Goal: Communication & Community: Answer question/provide support

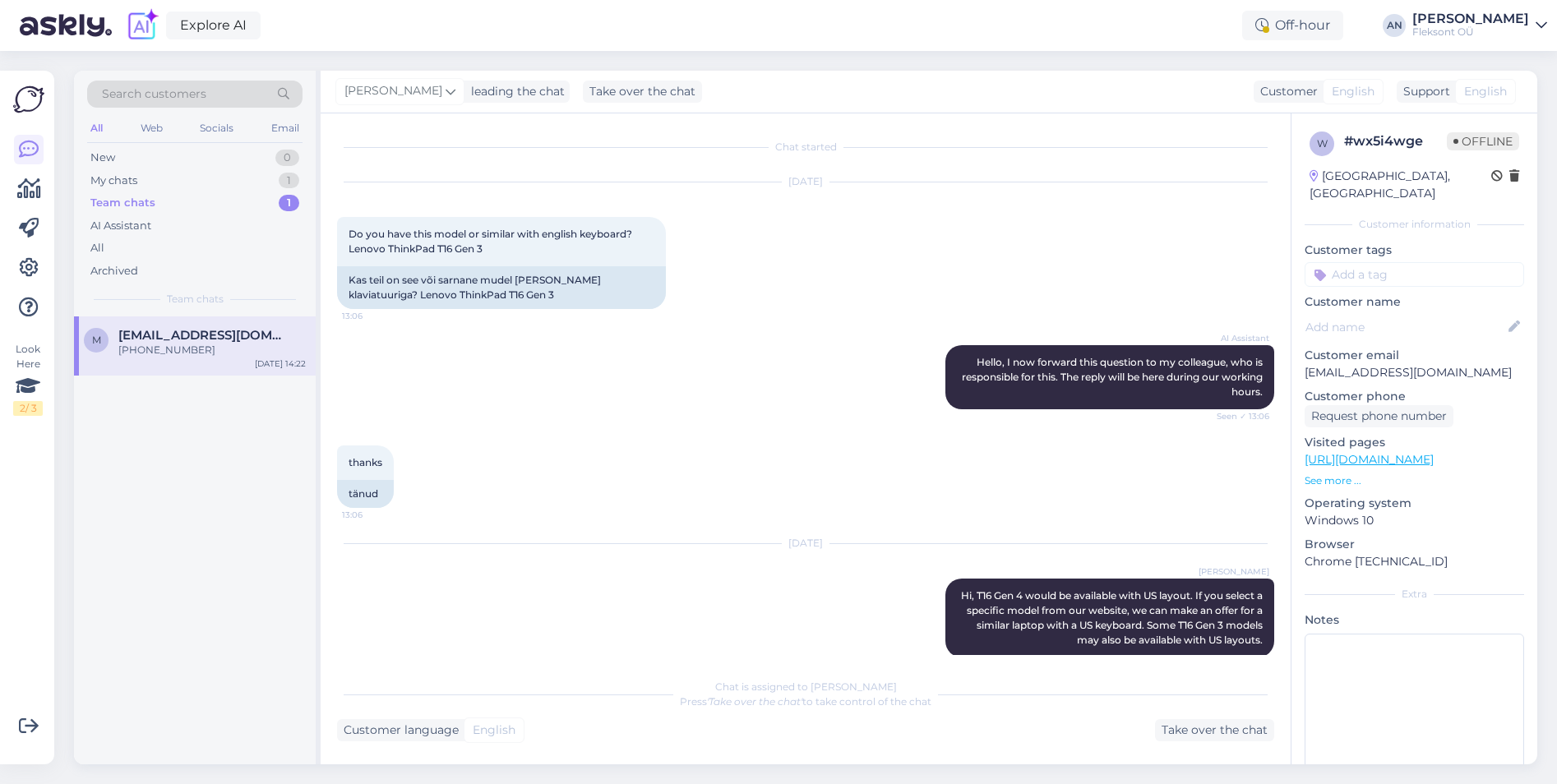
scroll to position [1255, 0]
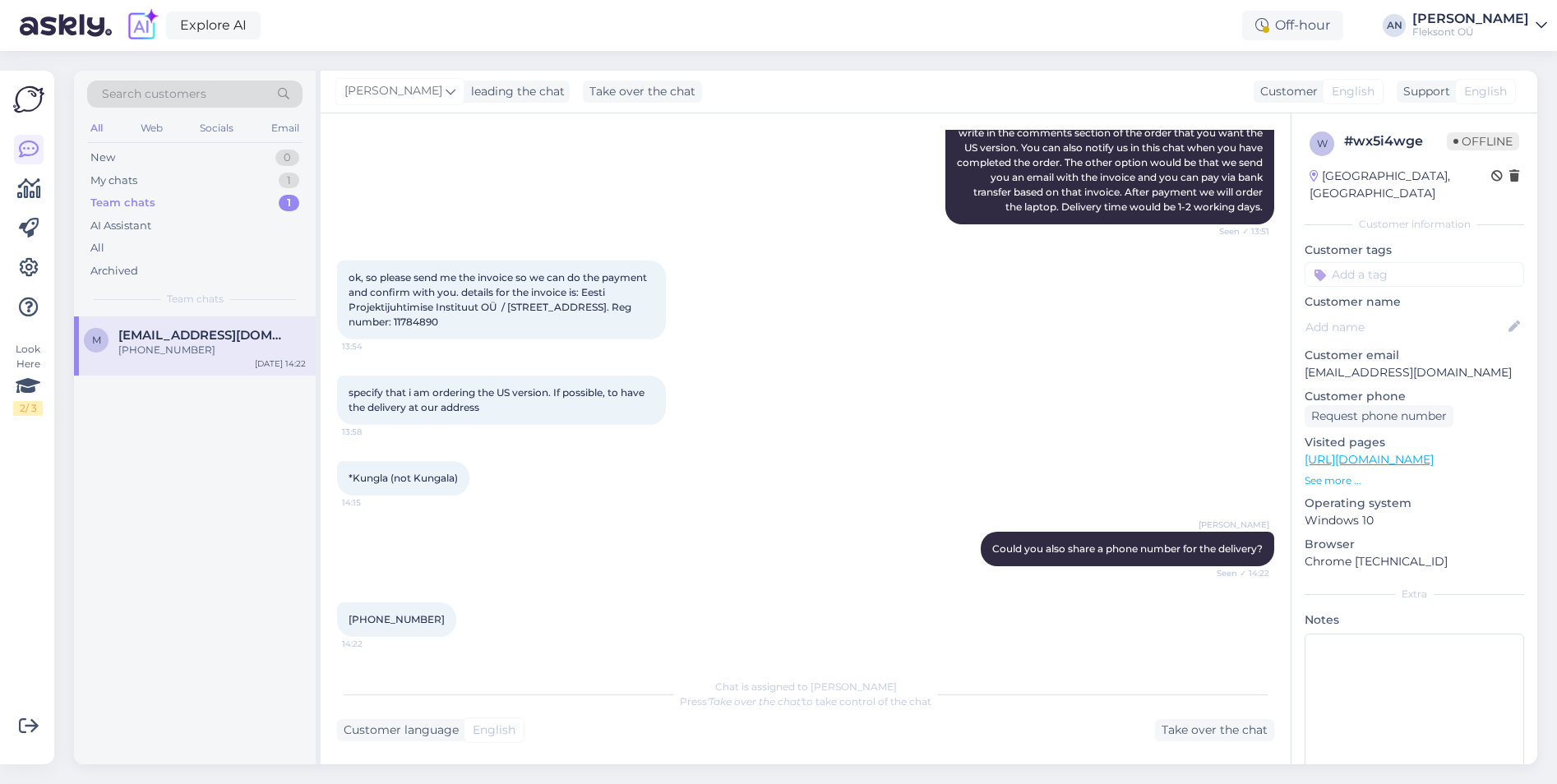
click at [536, 615] on div "[PHONE_NUMBER]:22" at bounding box center [805, 620] width 937 height 71
click at [124, 150] on div "New 1" at bounding box center [195, 158] width 215 height 23
click at [181, 334] on span "#vjq672am" at bounding box center [153, 335] width 71 height 15
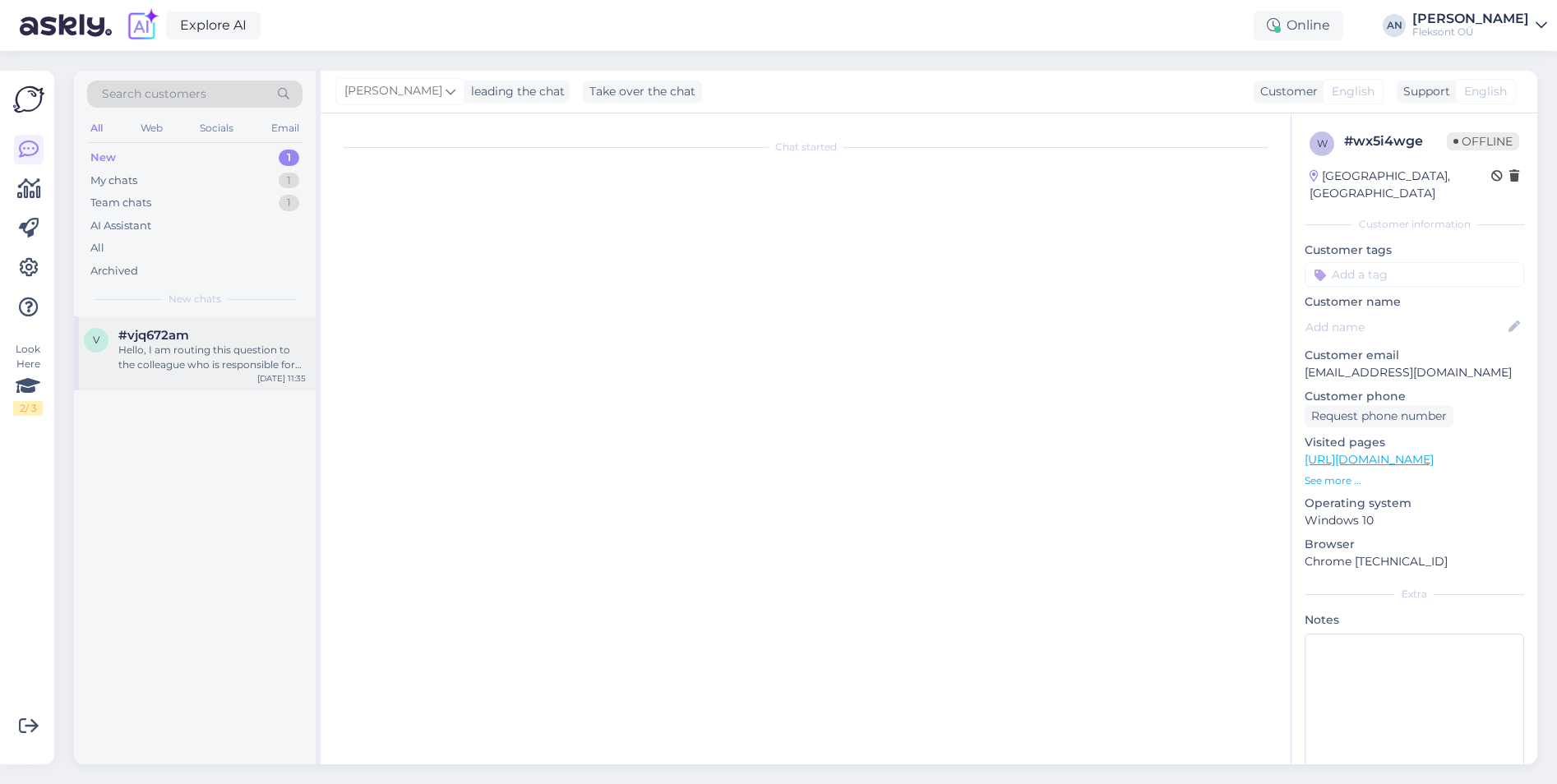
scroll to position [0, 0]
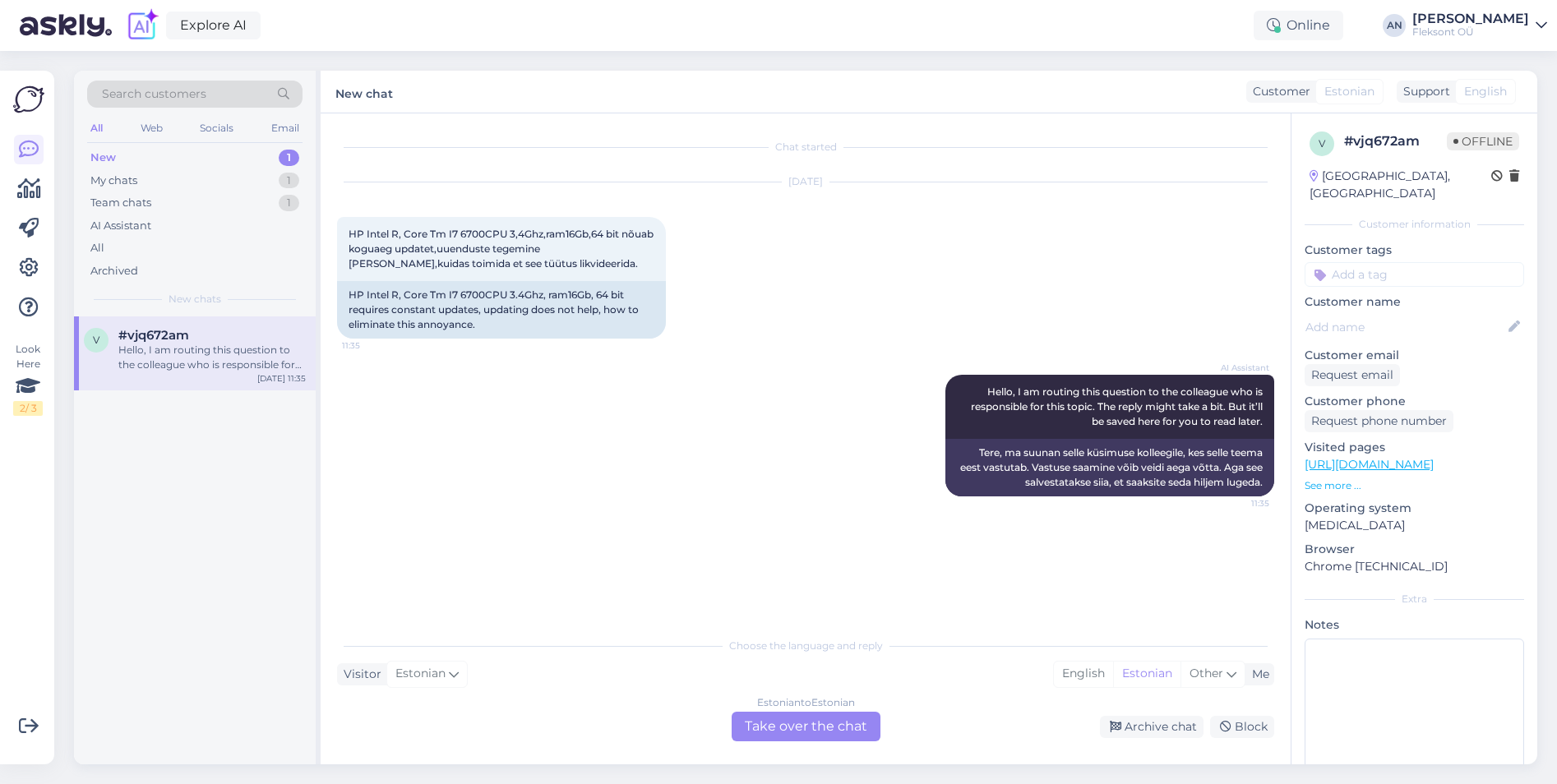
click at [551, 360] on div "AI Assistant Hello, I am routing this question to the colleague who is responsi…" at bounding box center [805, 436] width 937 height 158
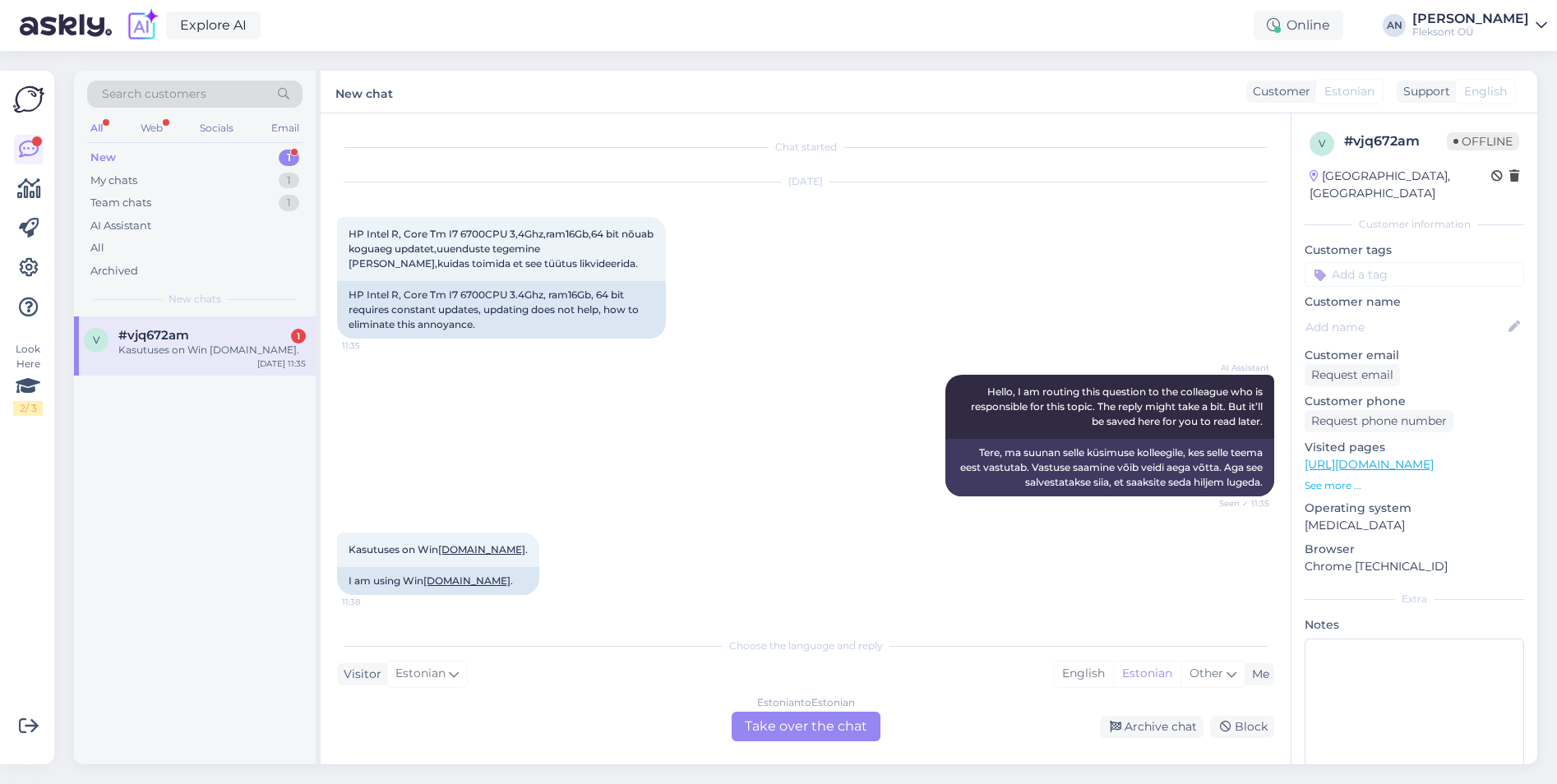
click at [141, 351] on div "Kasutuses on Win [DOMAIN_NAME]." at bounding box center [212, 350] width 187 height 15
click at [170, 213] on div "Team chats 1" at bounding box center [195, 203] width 215 height 23
click at [187, 364] on div "m [EMAIL_ADDRESS][DOMAIN_NAME] +37256943233 [DATE] 14:22" at bounding box center [195, 346] width 242 height 60
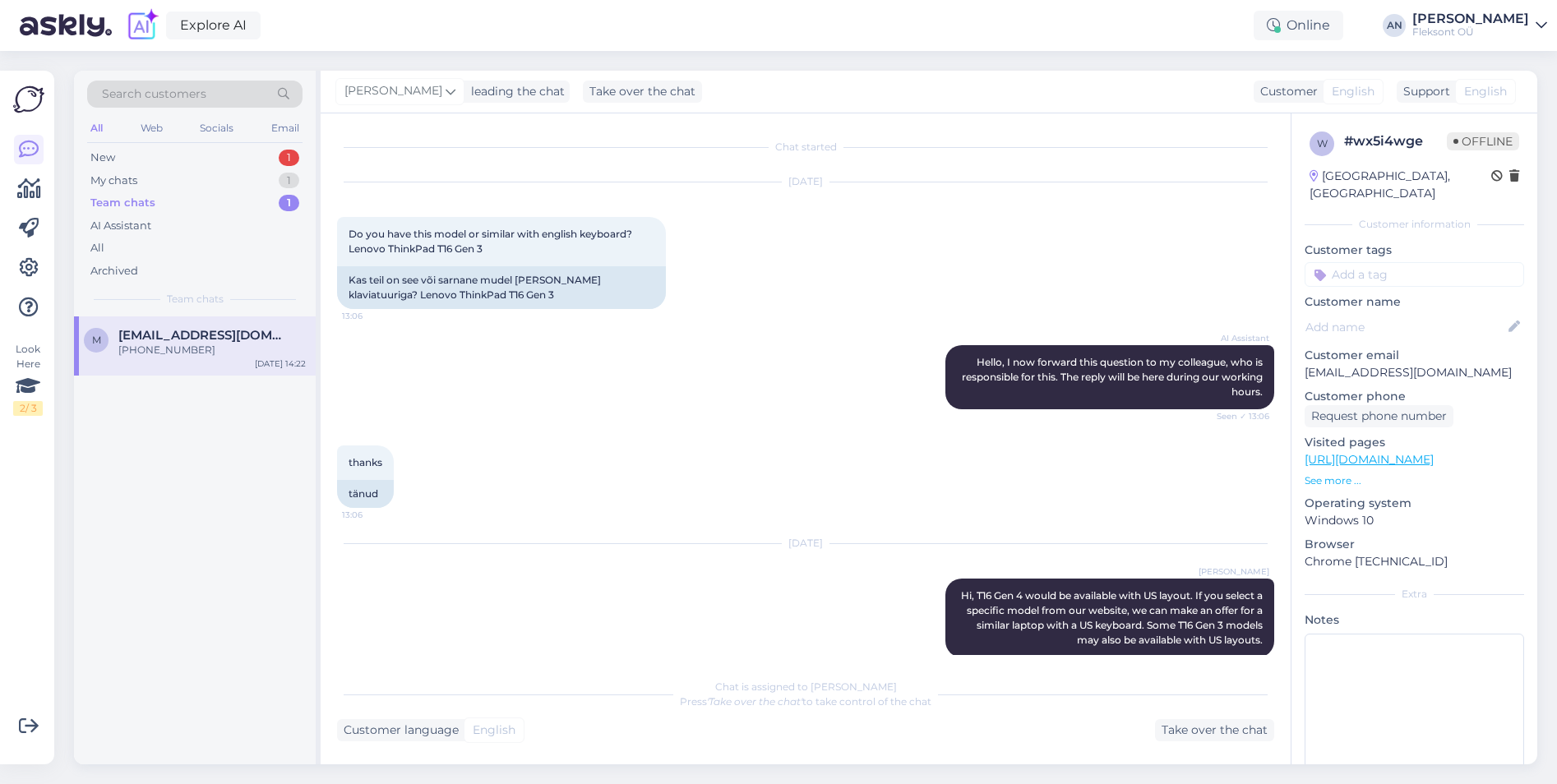
scroll to position [1255, 0]
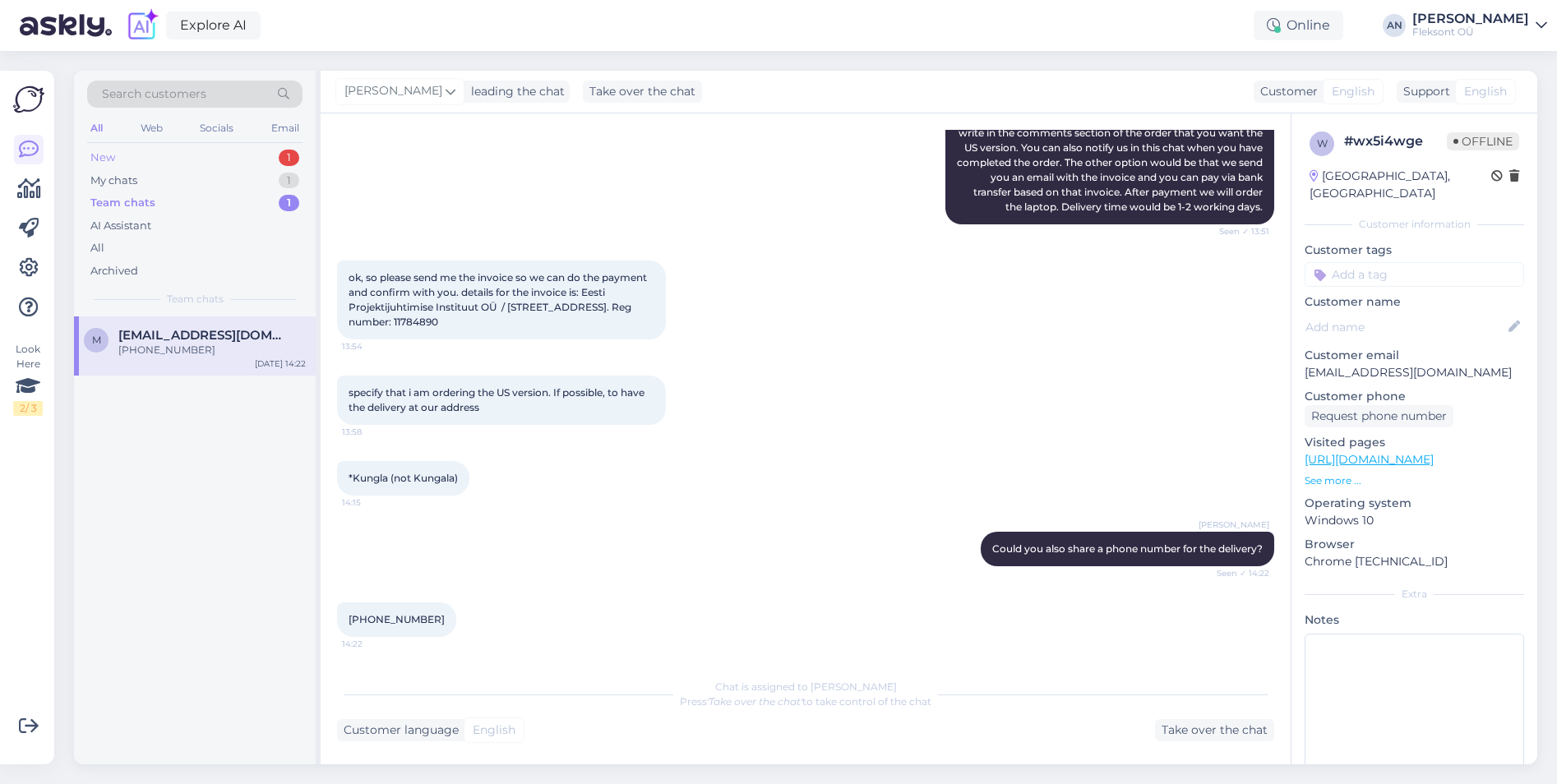
click at [126, 167] on div "New 1" at bounding box center [195, 158] width 215 height 23
click at [169, 346] on div "Kasutuses on Win [DOMAIN_NAME]." at bounding box center [212, 350] width 187 height 15
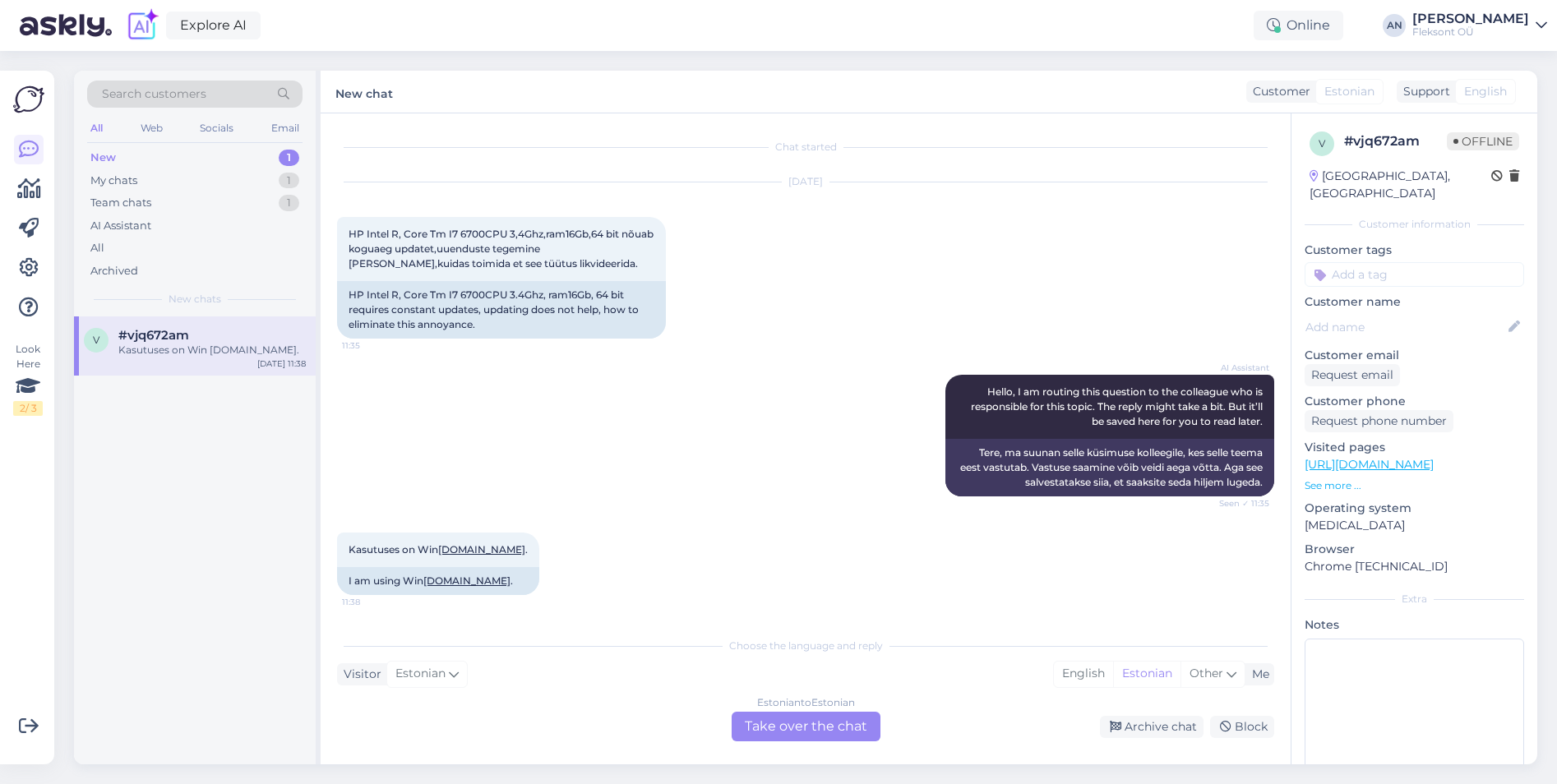
scroll to position [0, 0]
click at [1343, 479] on p "See more ..." at bounding box center [1414, 486] width 220 height 15
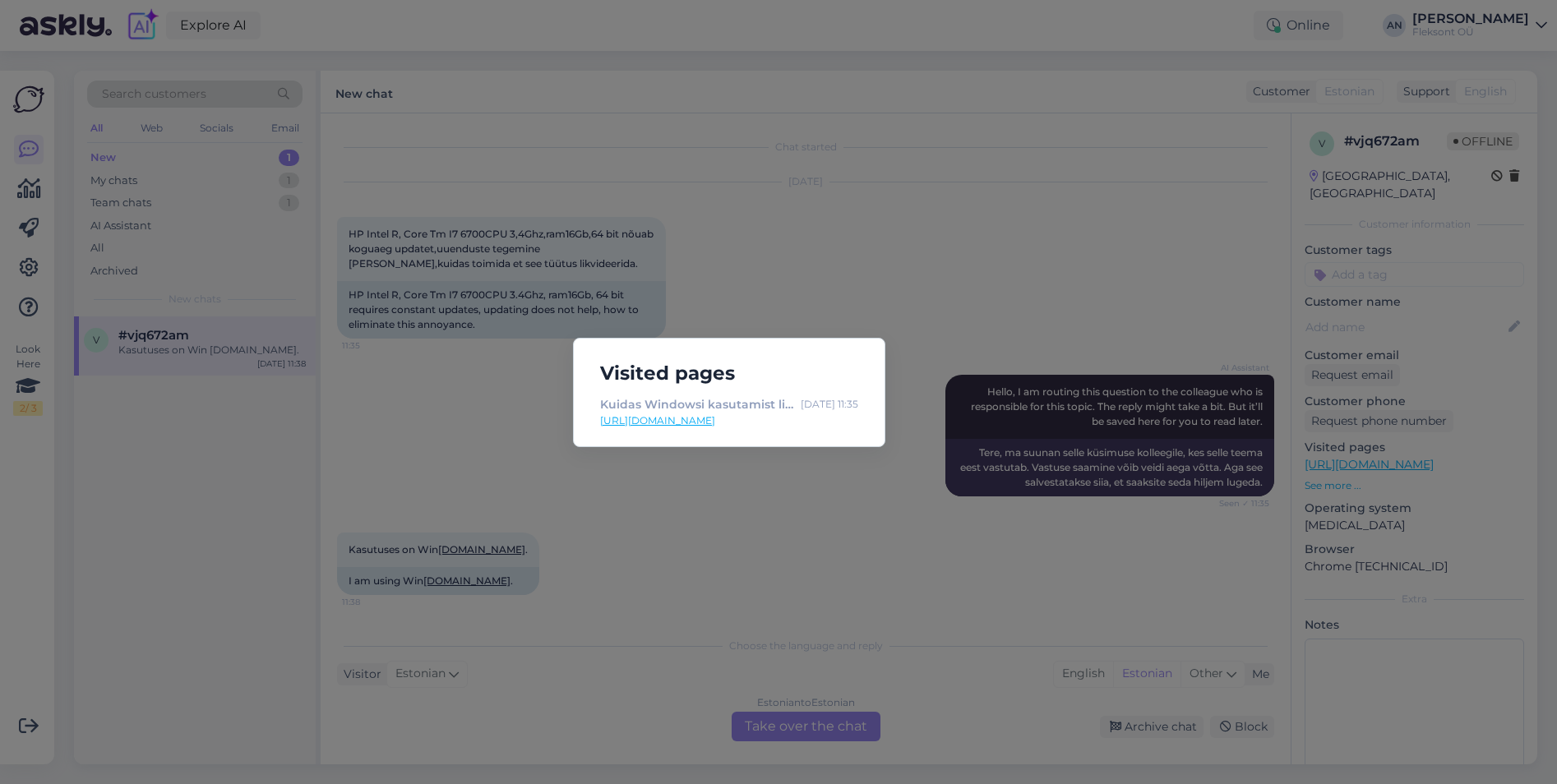
click at [938, 164] on div "Visited pages Kuidas Windowsi kasutamist lihtsustada – kasulikud nipid ja seadi…" at bounding box center [778, 392] width 1557 height 784
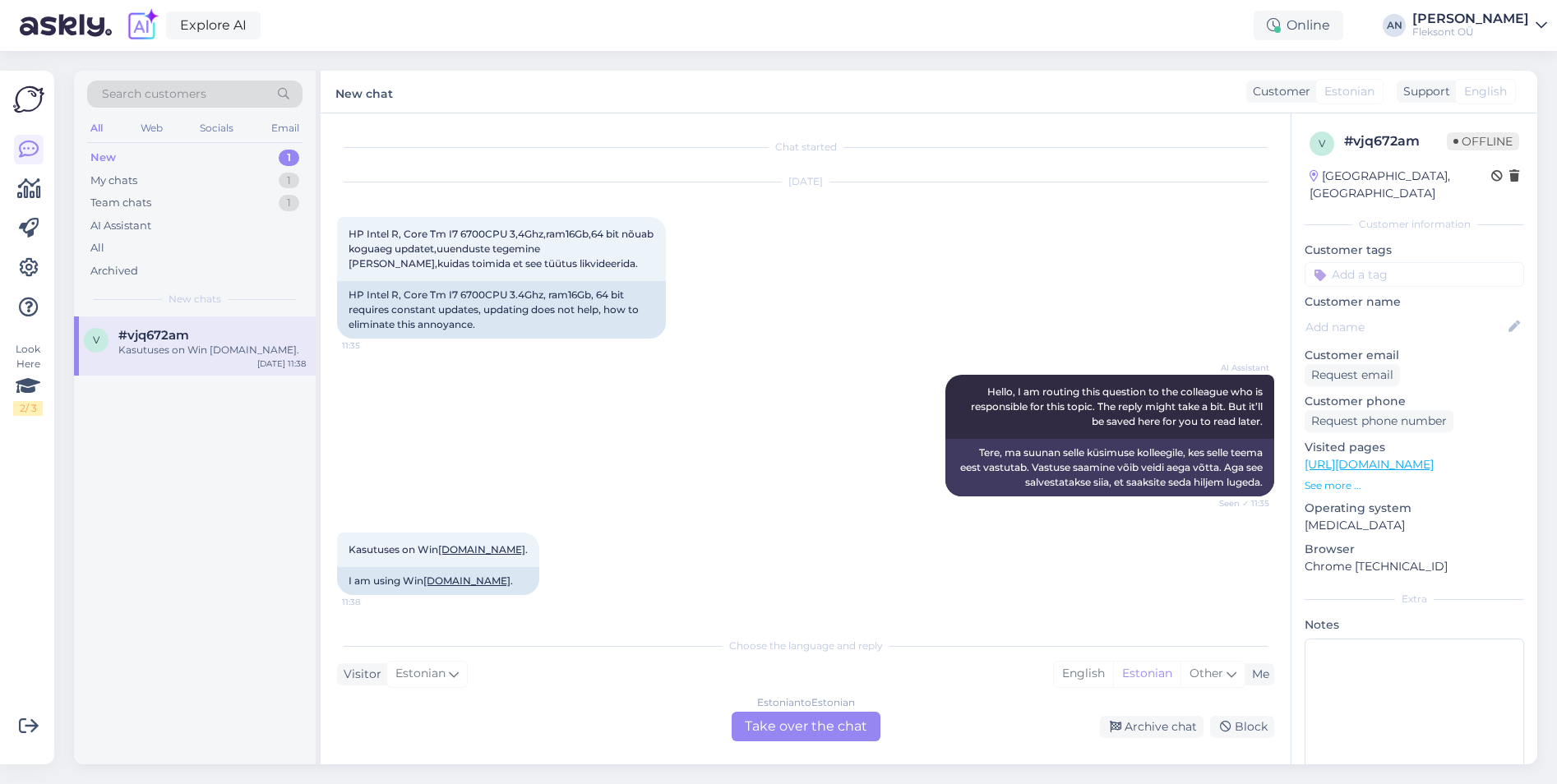
click at [757, 420] on div "AI Assistant Hello, I am routing this question to the colleague who is responsi…" at bounding box center [805, 436] width 937 height 158
drag, startPoint x: 341, startPoint y: 585, endPoint x: 423, endPoint y: 587, distance: 82.0
click at [423, 587] on div "I am using Win [DOMAIN_NAME] ." at bounding box center [438, 581] width 202 height 28
drag, startPoint x: 423, startPoint y: 587, endPoint x: 467, endPoint y: 543, distance: 62.2
click at [467, 543] on span "Kasutuses on Win [DOMAIN_NAME] ." at bounding box center [438, 550] width 179 height 12
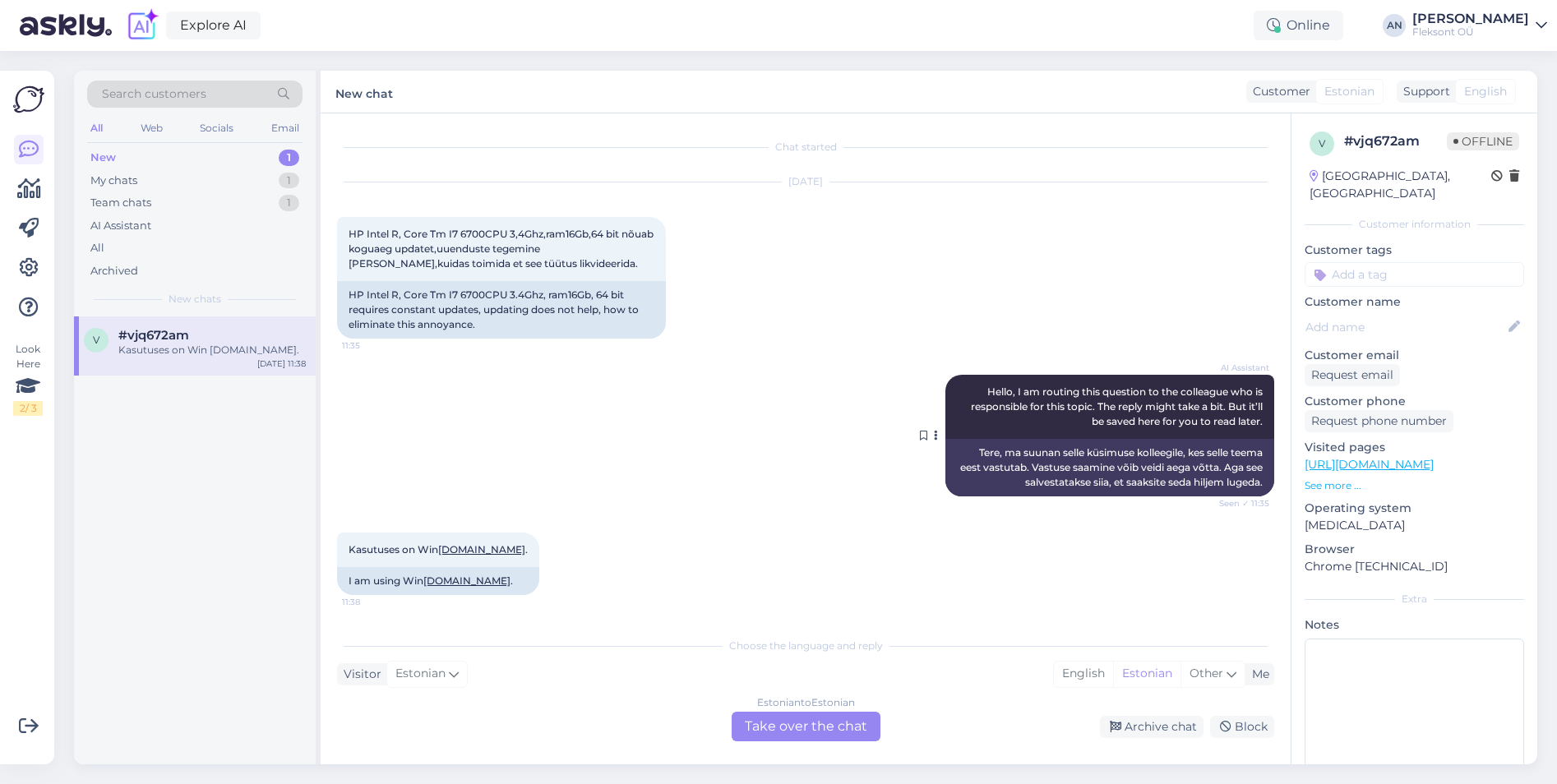
drag, startPoint x: 1098, startPoint y: 390, endPoint x: 1084, endPoint y: 388, distance: 14.1
click at [1098, 390] on span "Hello, I am routing this question to the colleague who is responsible for this …" at bounding box center [1118, 406] width 294 height 42
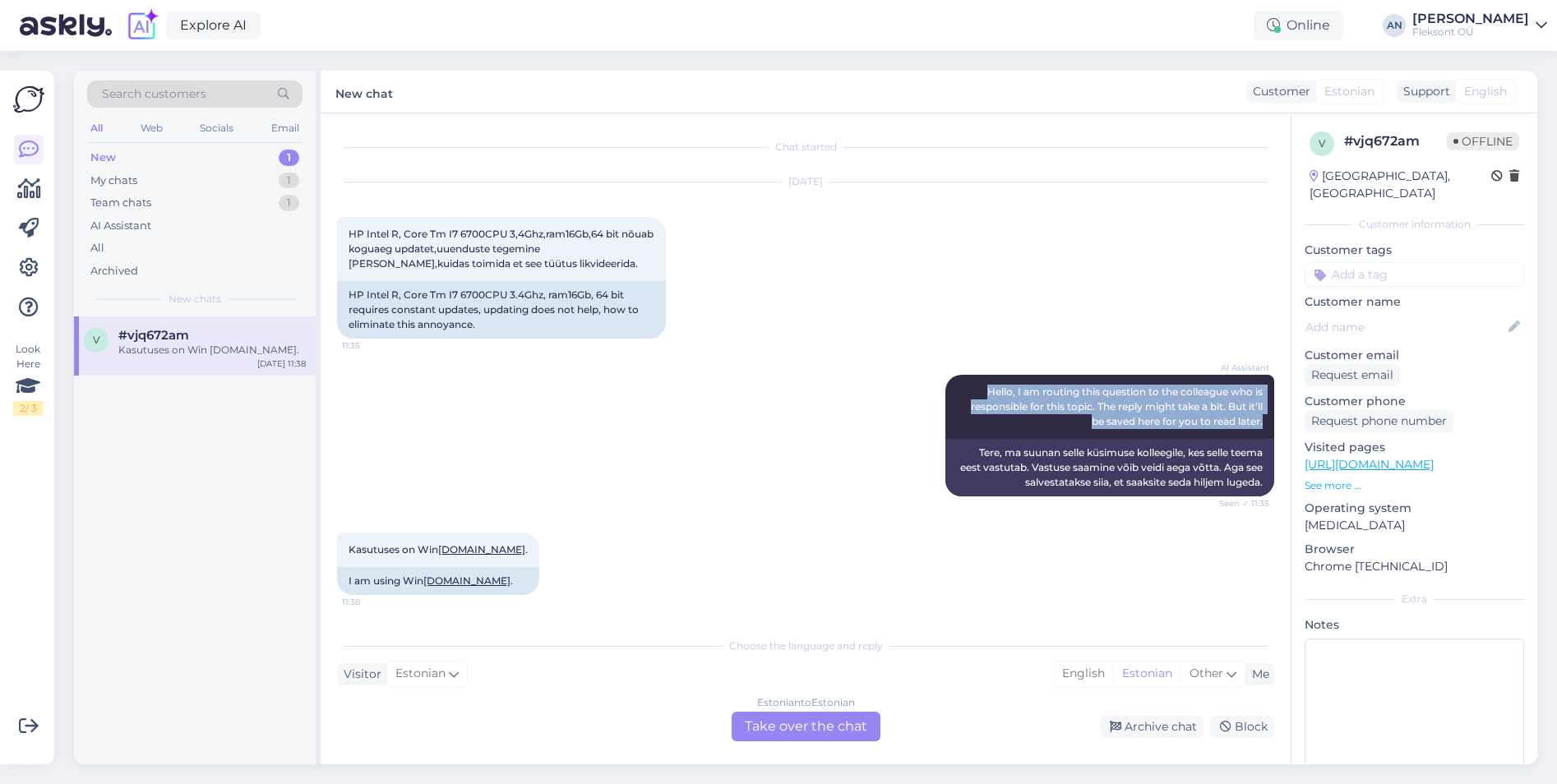
drag, startPoint x: 972, startPoint y: 393, endPoint x: 1287, endPoint y: 423, distance: 316.4
click at [1287, 423] on div "Chat started [DATE] HP Intel R, Core Tm I7 6700CPU 3,4Ghz,ram16Gb,64 bit nõuab …" at bounding box center [813, 371] width 952 height 484
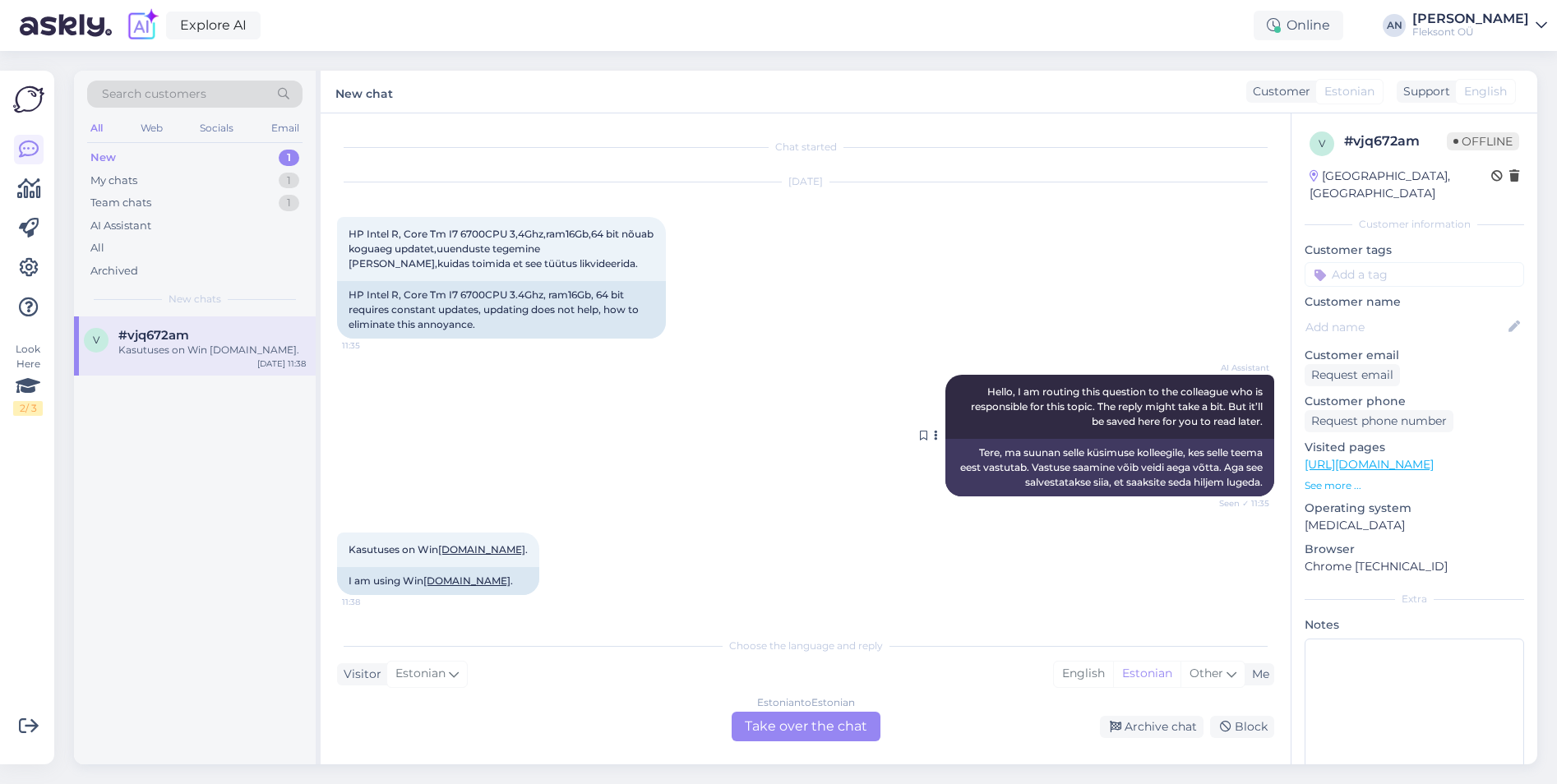
click at [1024, 481] on div "Tere, ma suunan selle küsimuse kolleegile, kes selle teema eest vastutab. Vastu…" at bounding box center [1110, 468] width 329 height 58
click at [811, 423] on div "AI Assistant Hello, I am routing this question to the colleague who is responsi…" at bounding box center [805, 436] width 937 height 158
click at [818, 728] on div "Estonian to Estonian Take over the chat" at bounding box center [806, 726] width 149 height 30
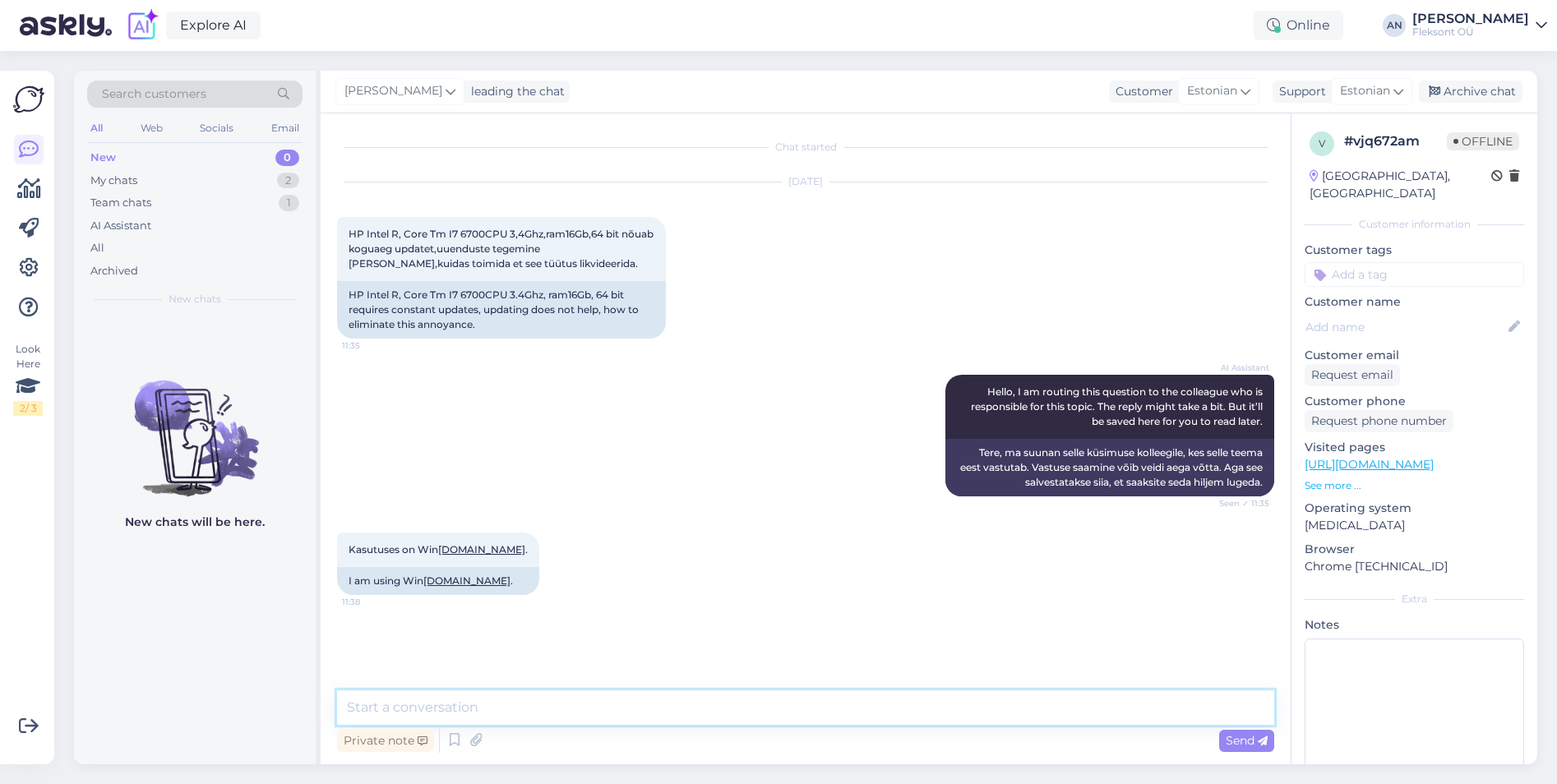
click at [586, 703] on textarea at bounding box center [805, 707] width 937 height 34
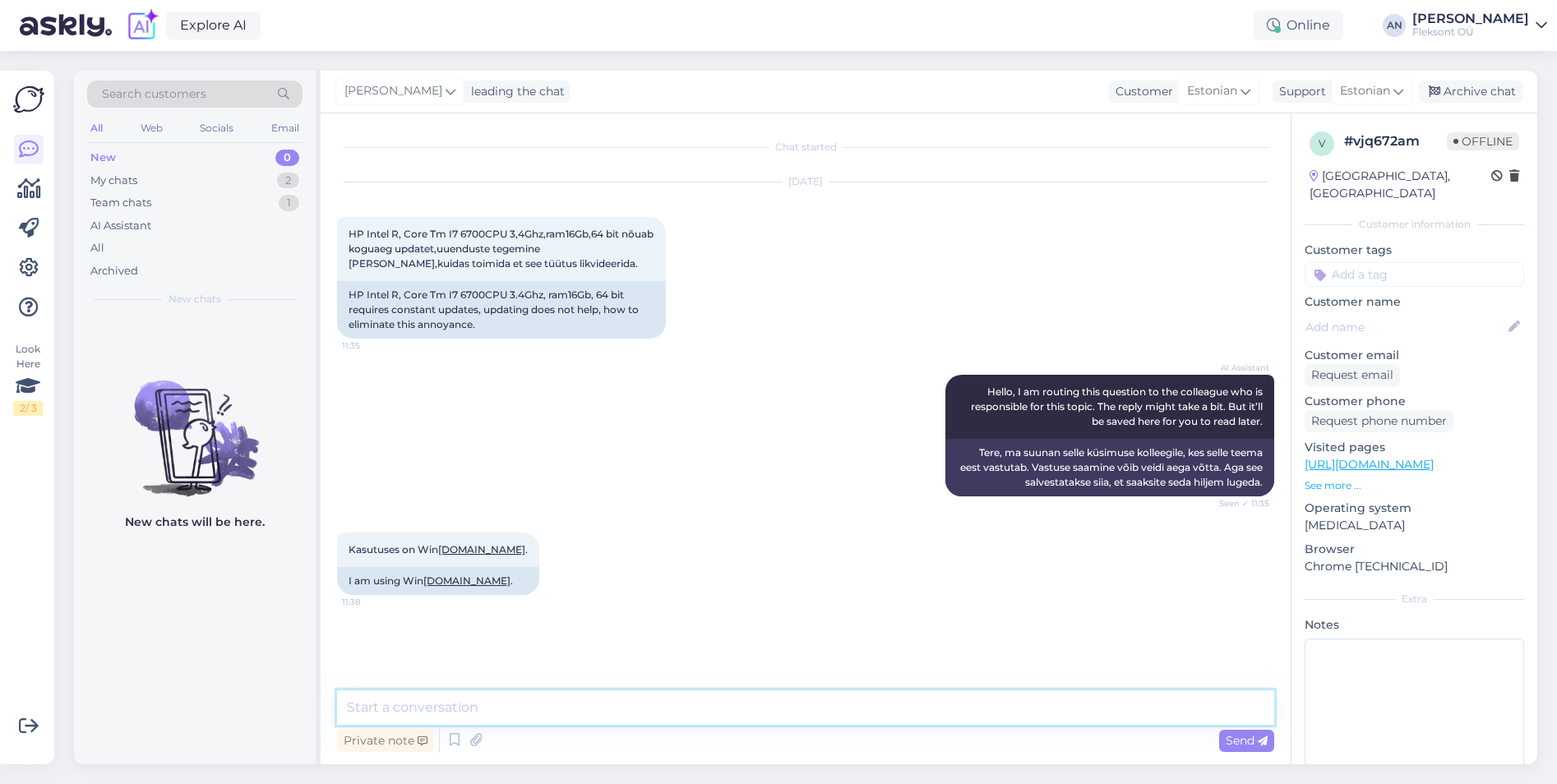
click at [586, 703] on textarea at bounding box center [805, 707] width 937 height 34
type textarea "Tere. Uuendused saab teatud ajaks välja lülitada."
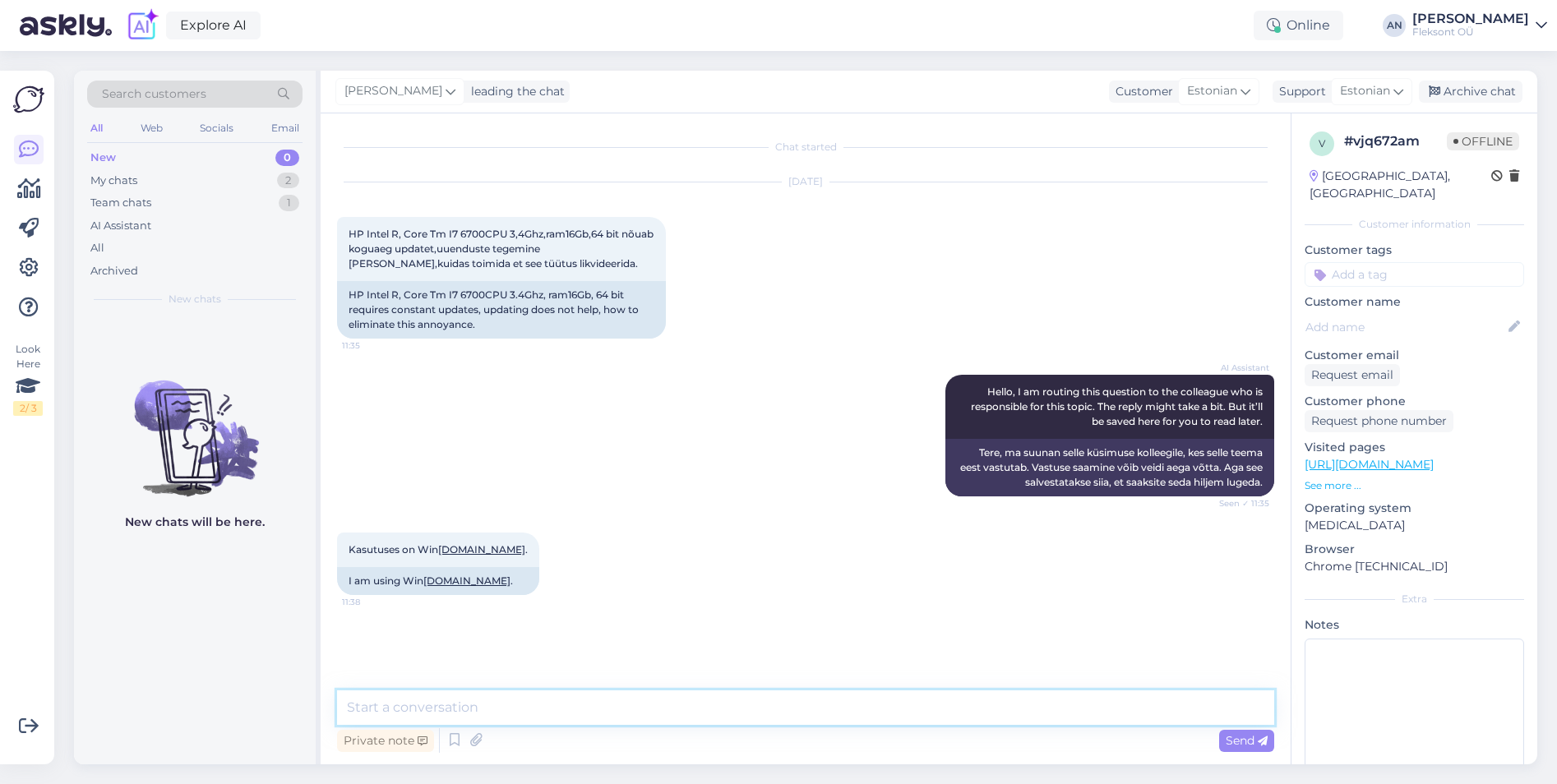
scroll to position [8, 0]
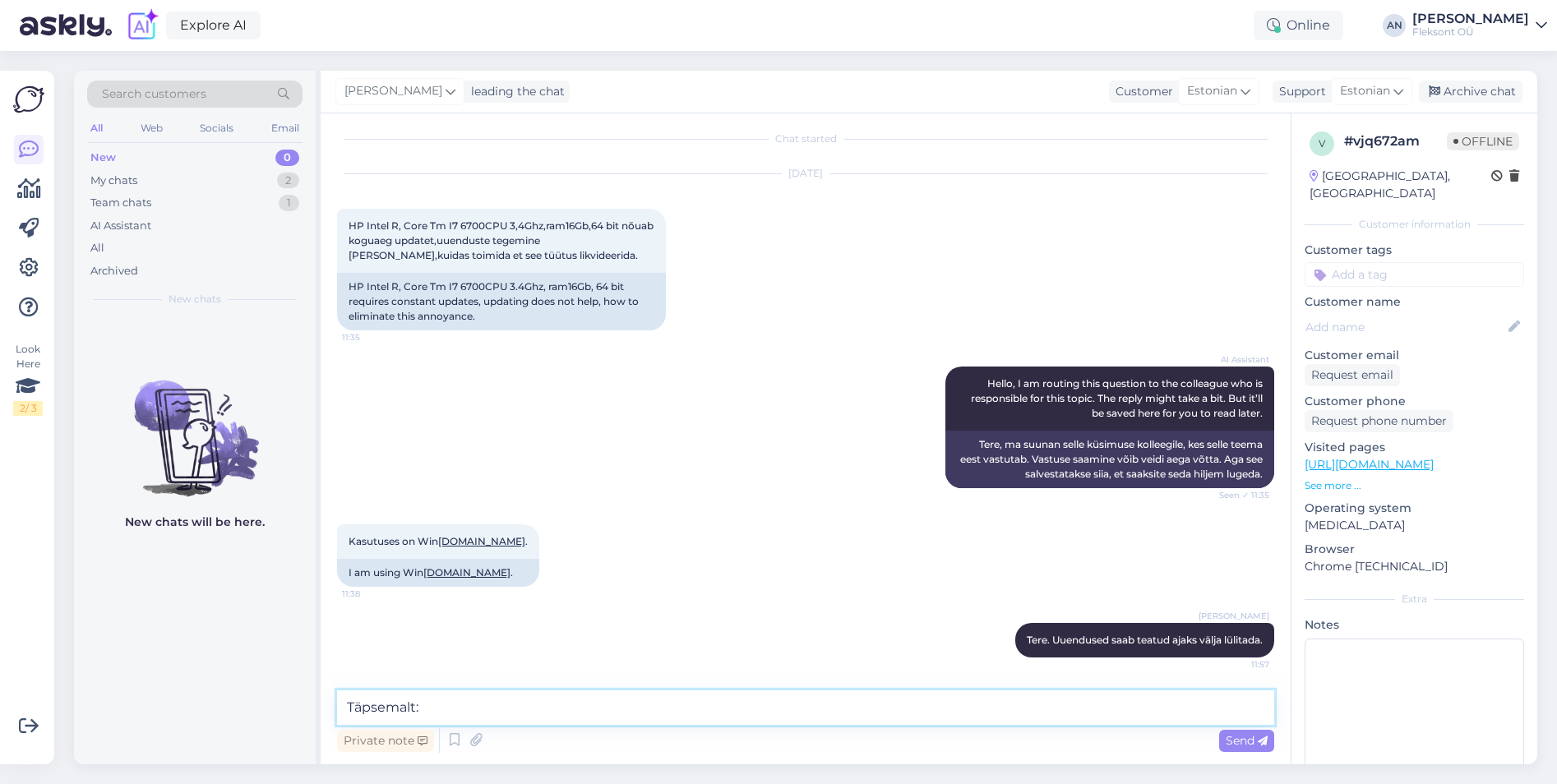
paste textarea "[URL][DOMAIN_NAME]"
type textarea "Täpsemalt: [URL][DOMAIN_NAME]"
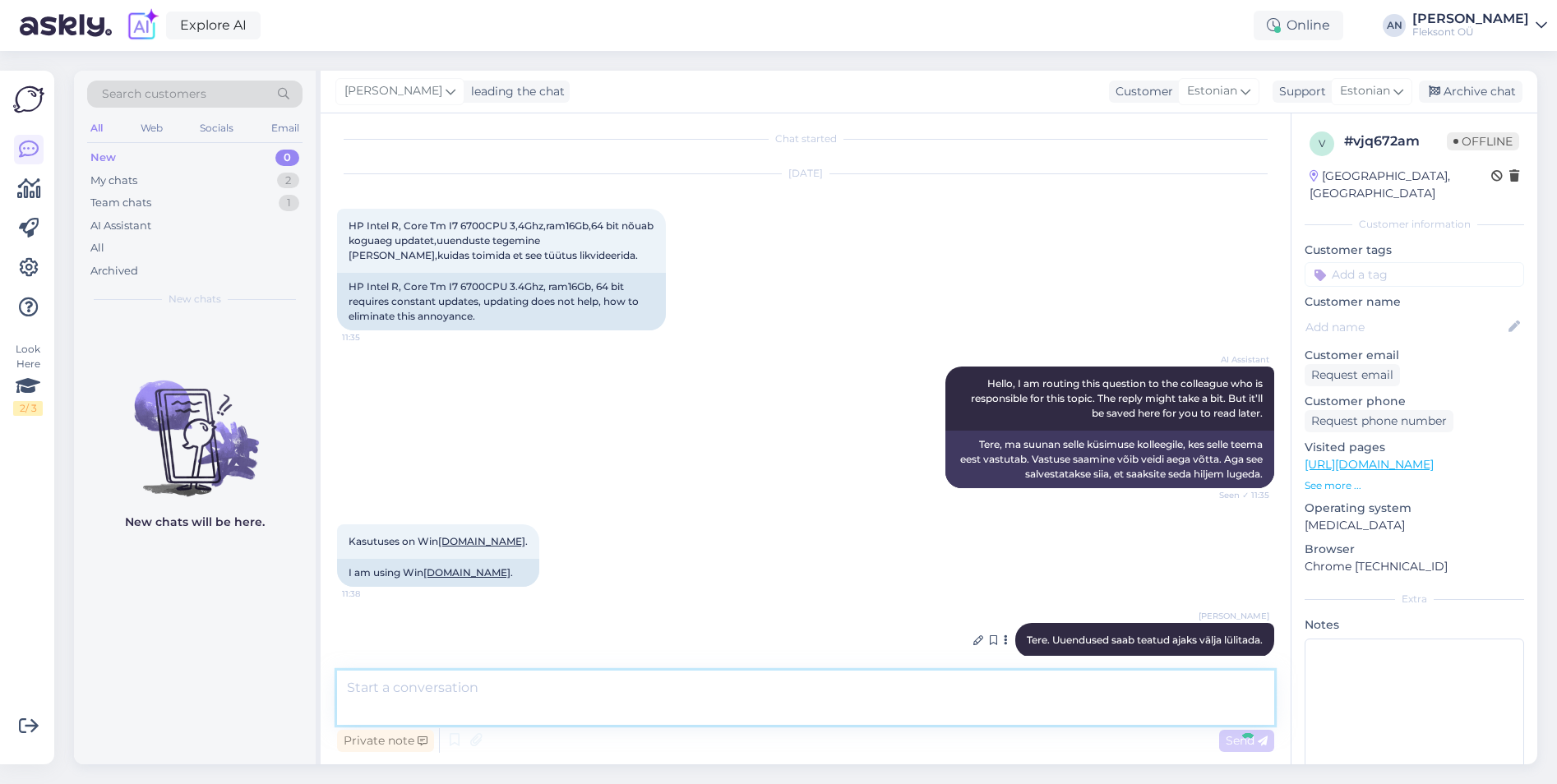
scroll to position [108, 0]
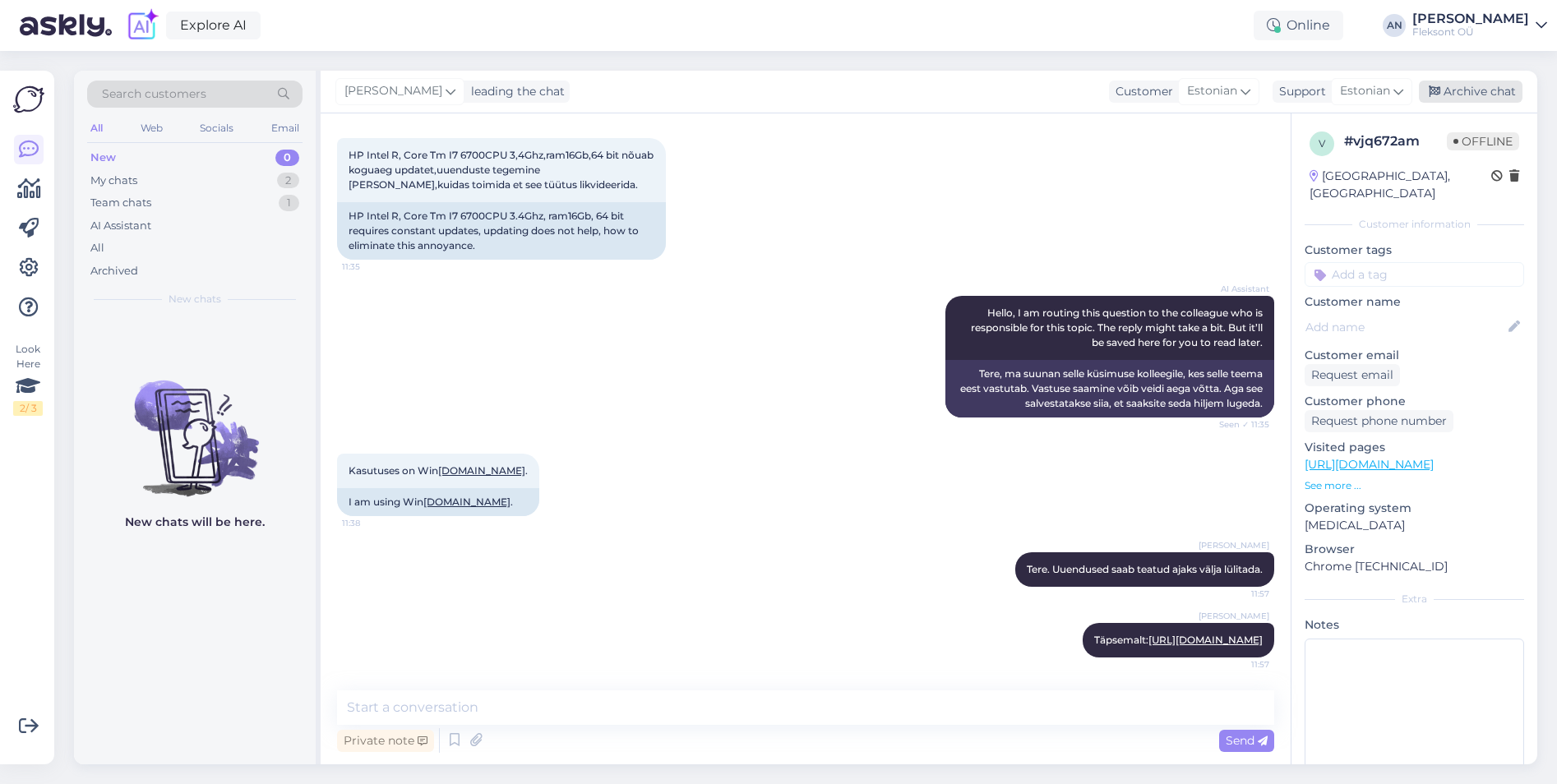
click at [1496, 85] on div "Archive chat" at bounding box center [1470, 91] width 103 height 22
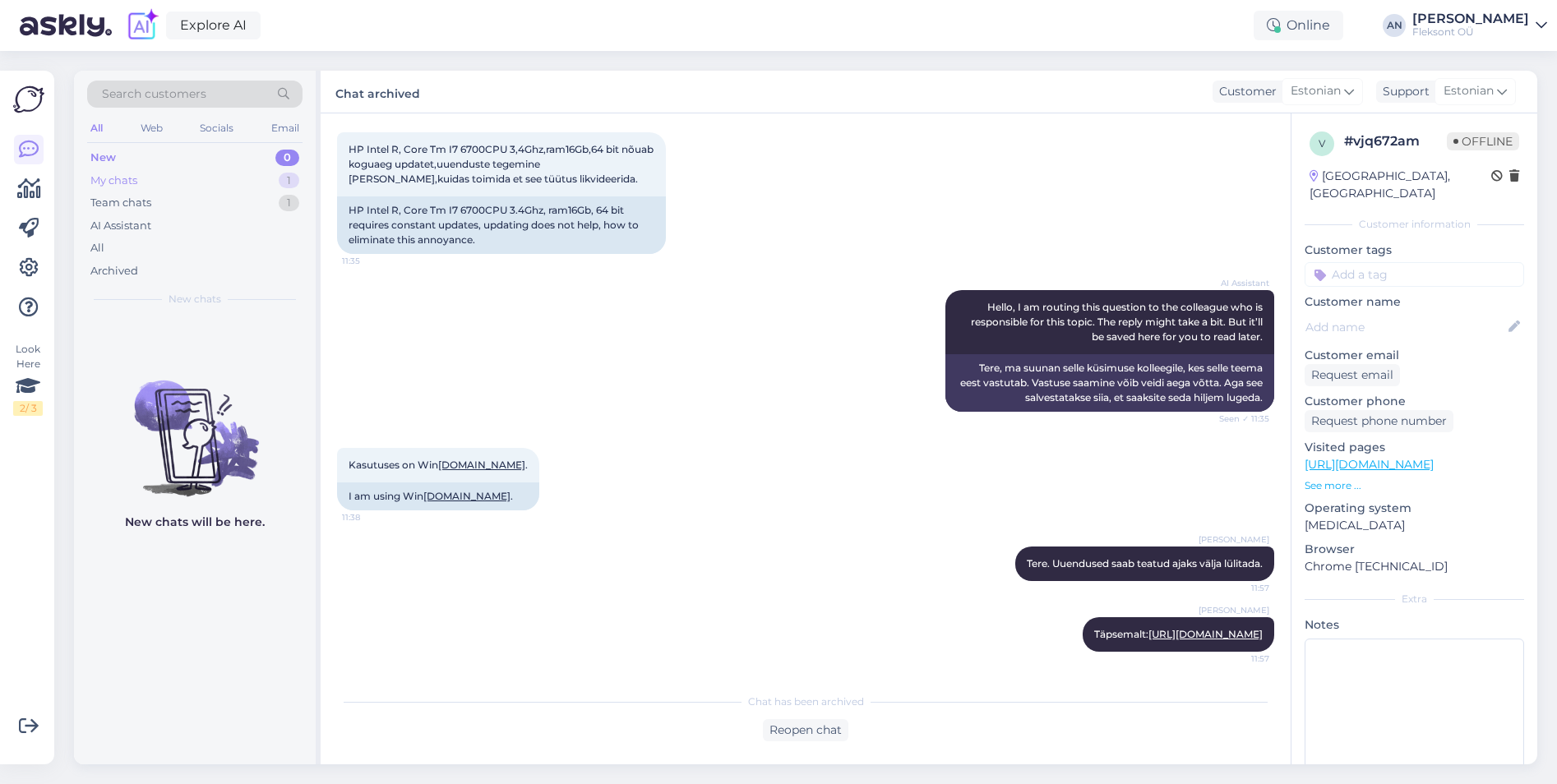
click at [108, 176] on div "My chats" at bounding box center [114, 180] width 47 height 17
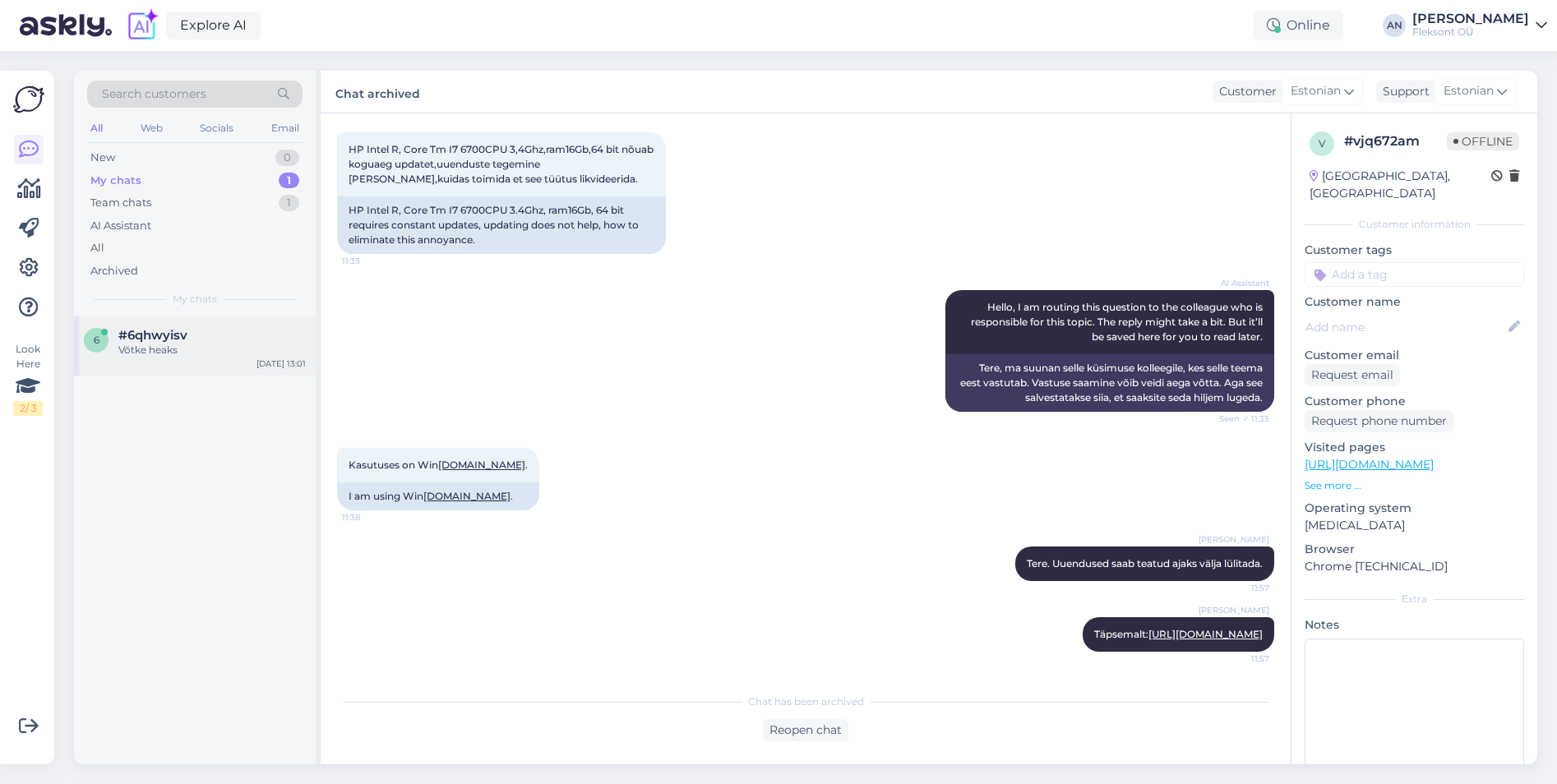
click at [172, 333] on span "#6qhwyisv" at bounding box center [152, 335] width 69 height 15
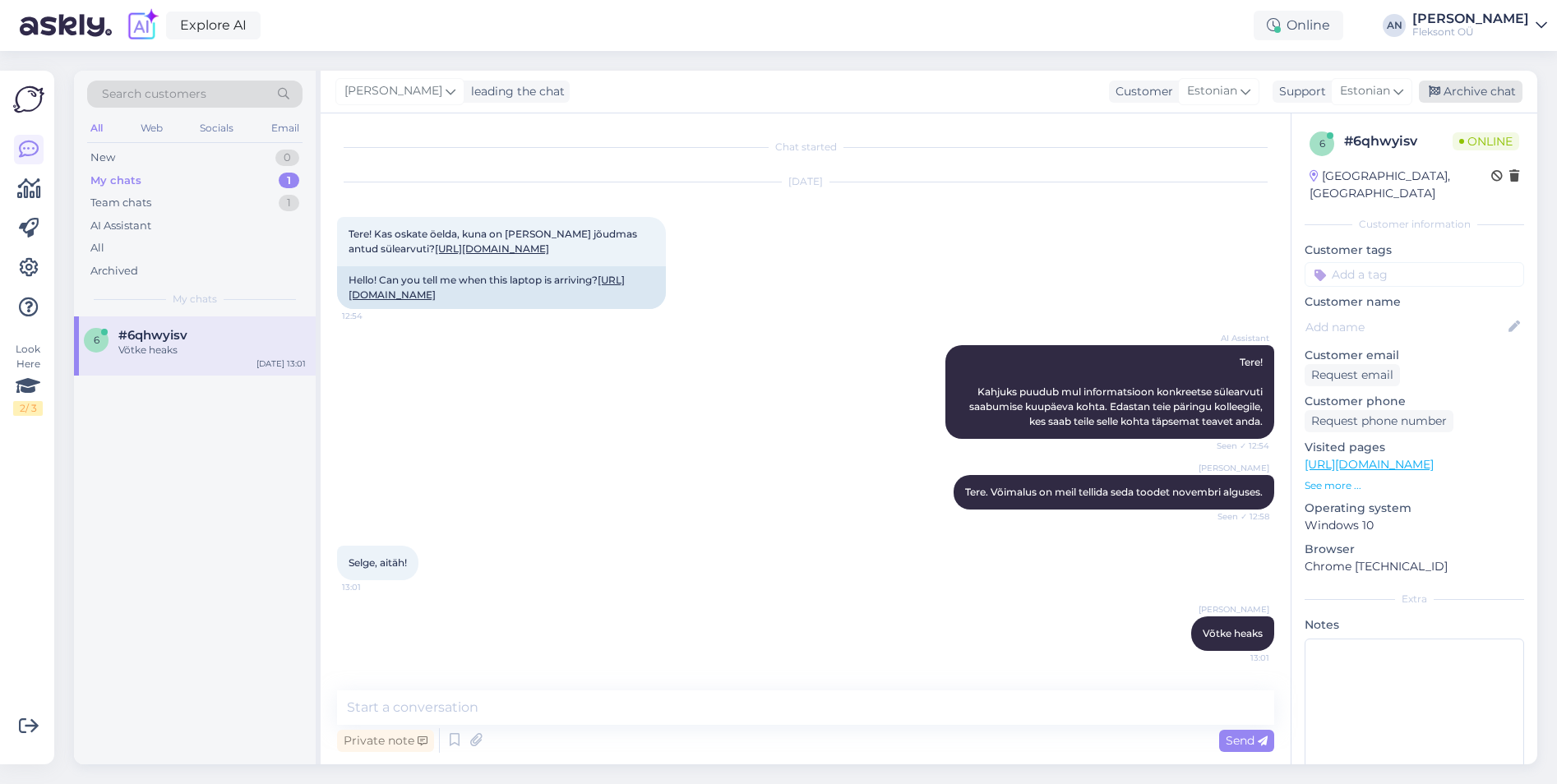
click at [1469, 94] on div "Archive chat" at bounding box center [1470, 91] width 103 height 22
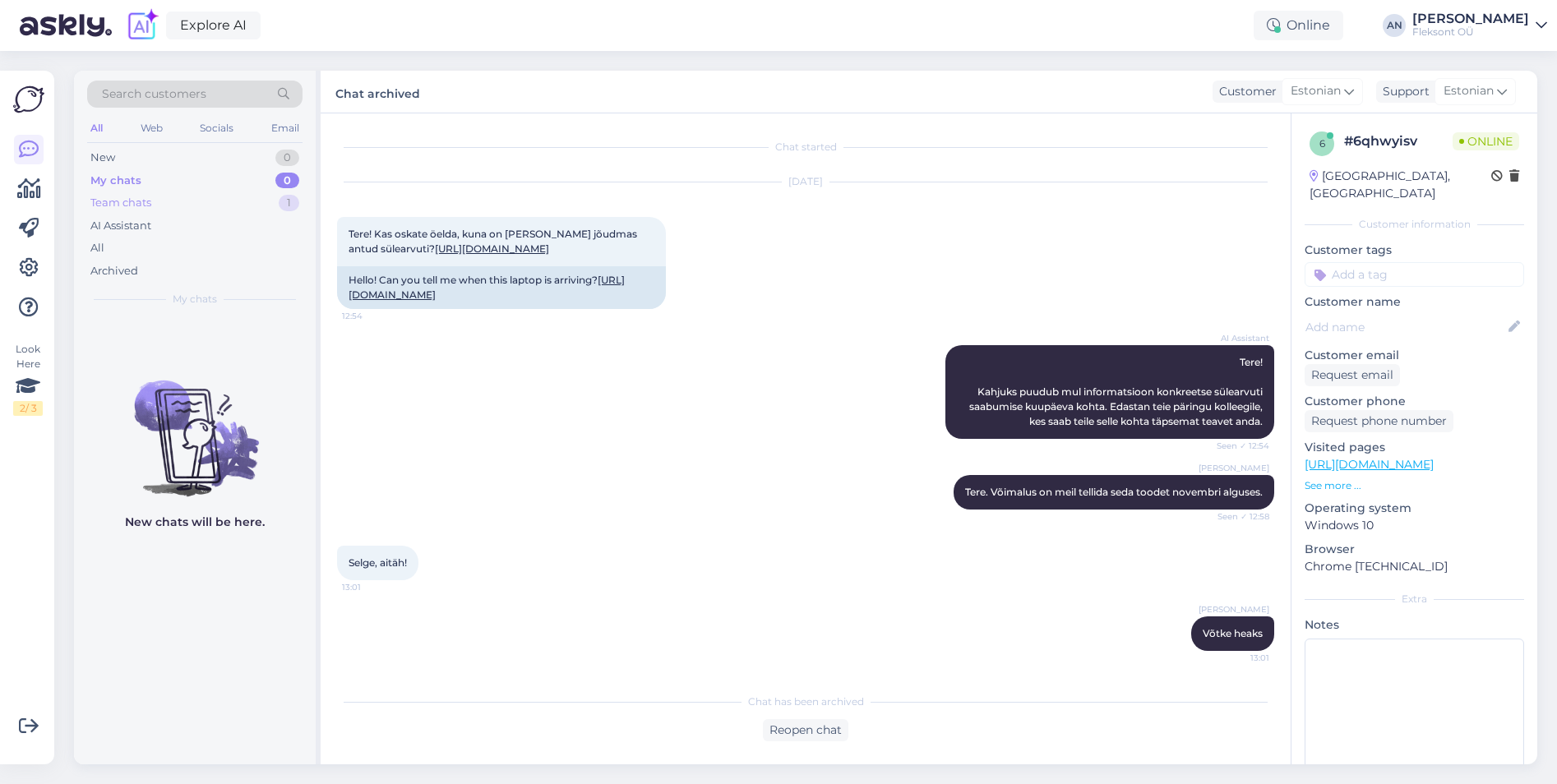
click at [137, 212] on div "Team chats 1" at bounding box center [195, 203] width 215 height 23
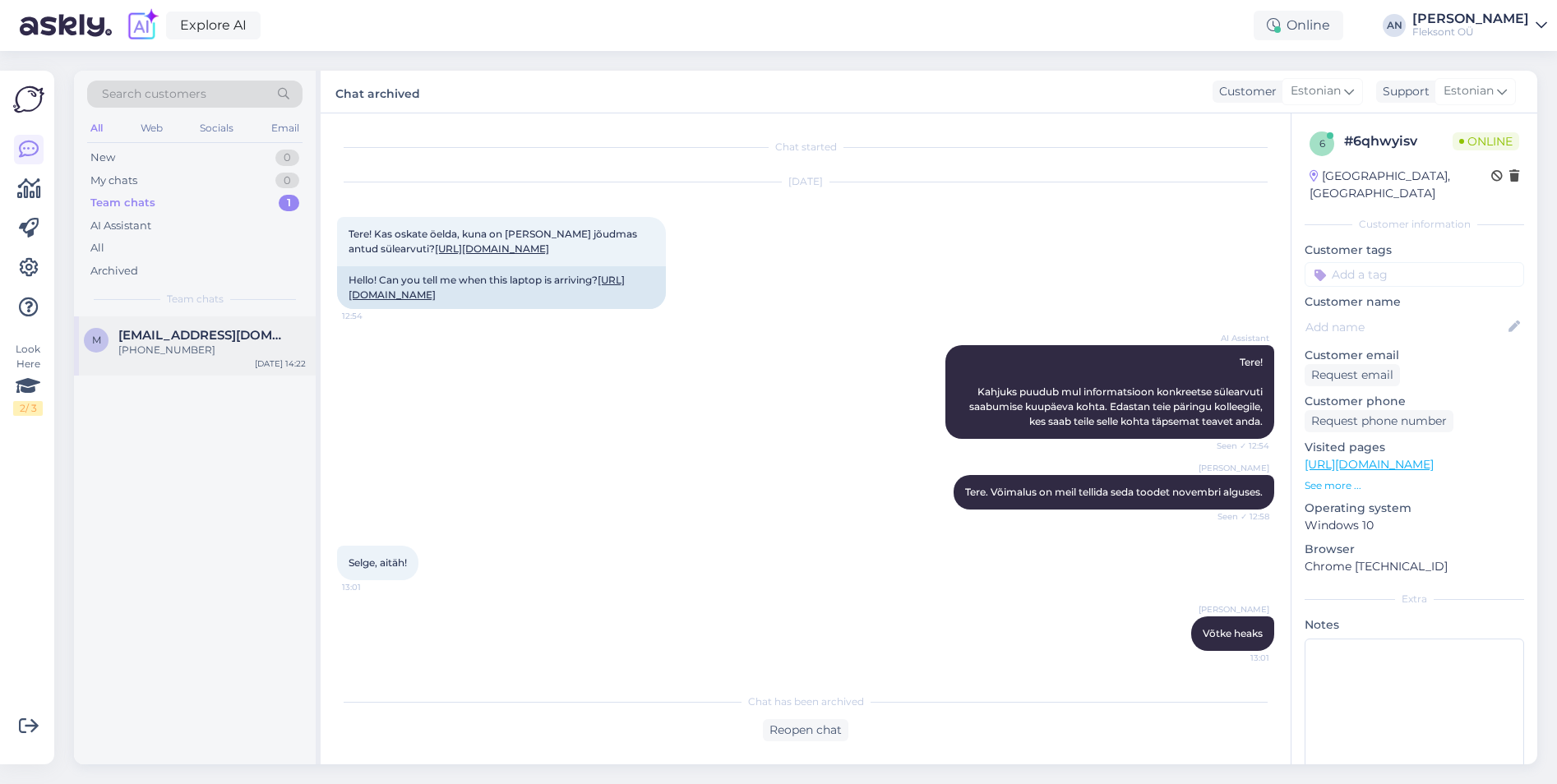
click at [147, 336] on span "[EMAIL_ADDRESS][DOMAIN_NAME]" at bounding box center [203, 335] width 171 height 15
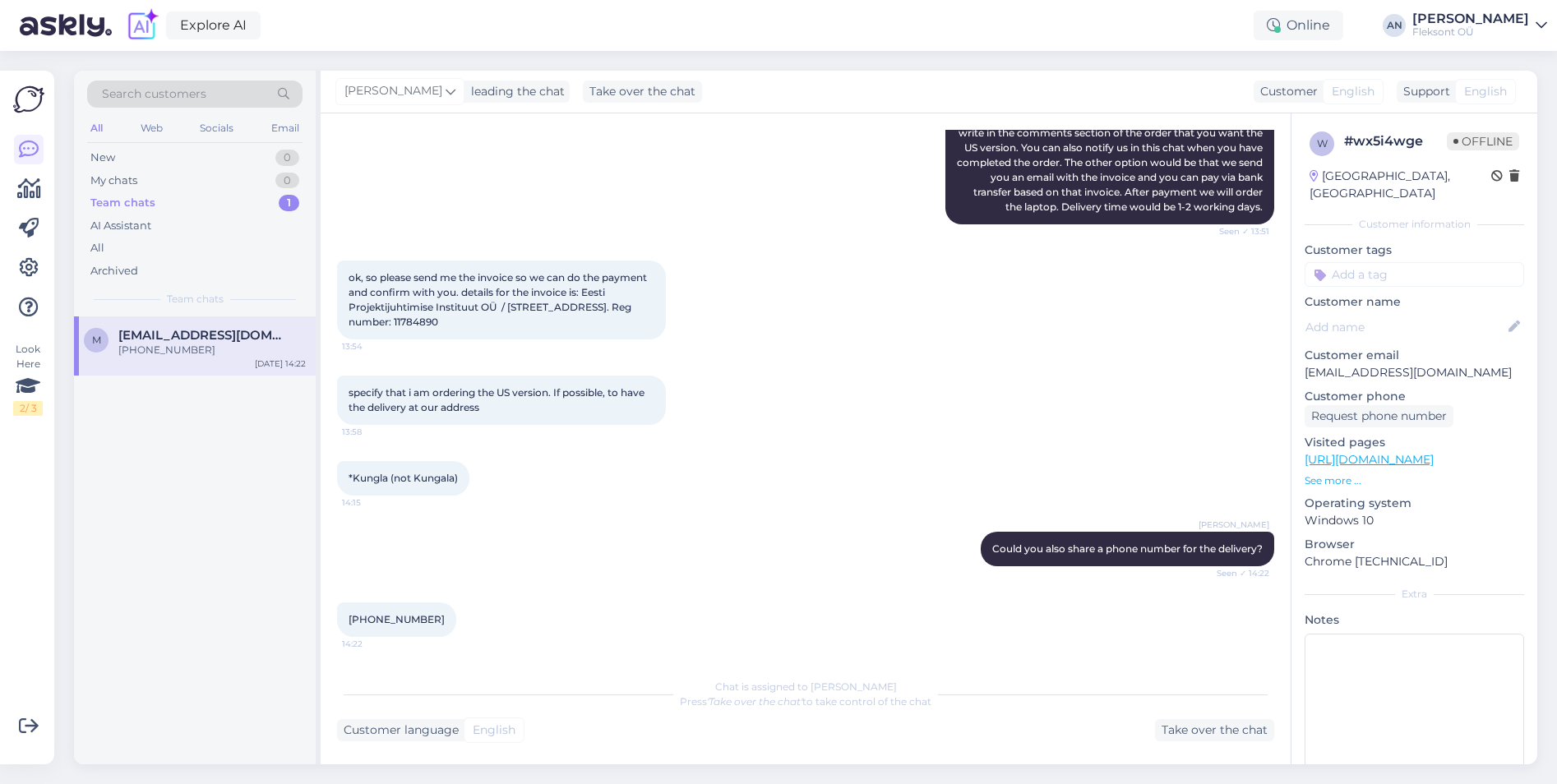
click at [938, 326] on div "ok, so please send me the invoice so we can do the payment and confirm with you…" at bounding box center [805, 299] width 937 height 115
click at [780, 494] on div "*Kungla (not Kungala) 14:15" at bounding box center [805, 478] width 937 height 71
